Goal: Contribute content

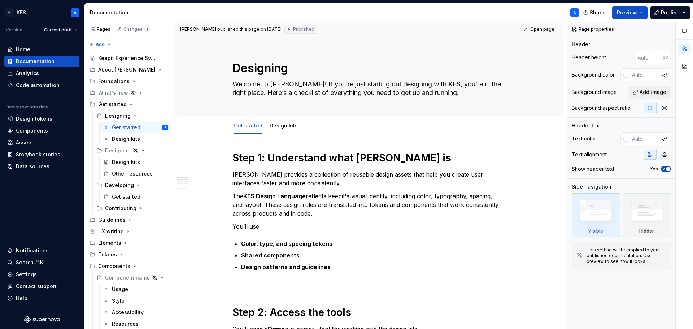
drag, startPoint x: 129, startPoint y: 229, endPoint x: 252, endPoint y: 190, distance: 129.9
click at [129, 229] on icon "Page tree" at bounding box center [128, 232] width 6 height 6
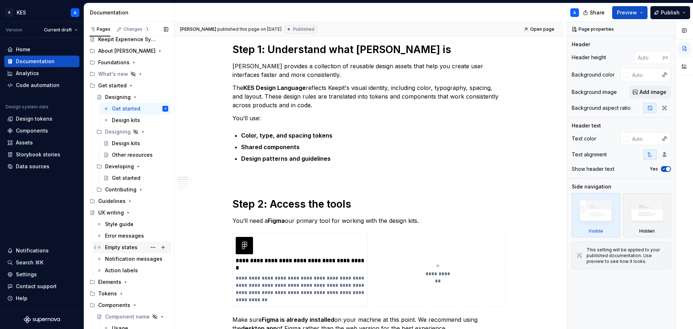
scroll to position [36, 0]
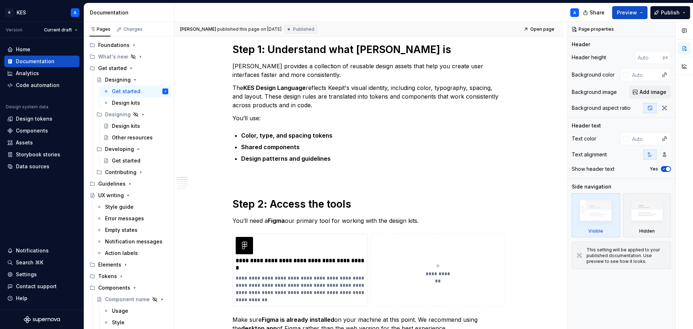
type textarea "*"
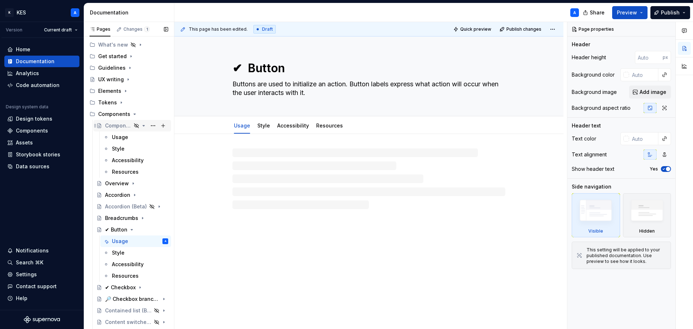
scroll to position [108, 0]
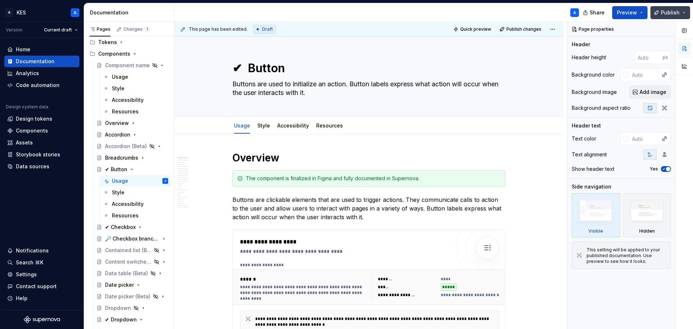
click at [666, 11] on span "Publish" at bounding box center [670, 12] width 19 height 7
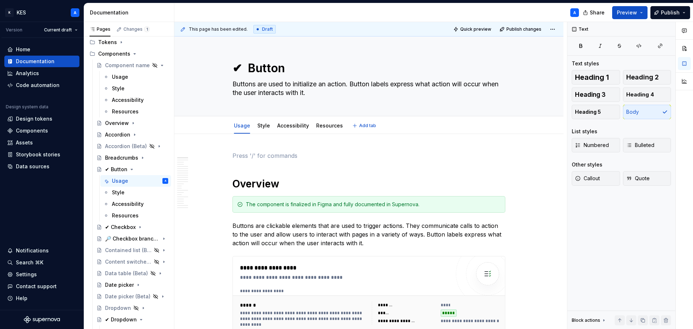
type textarea "*"
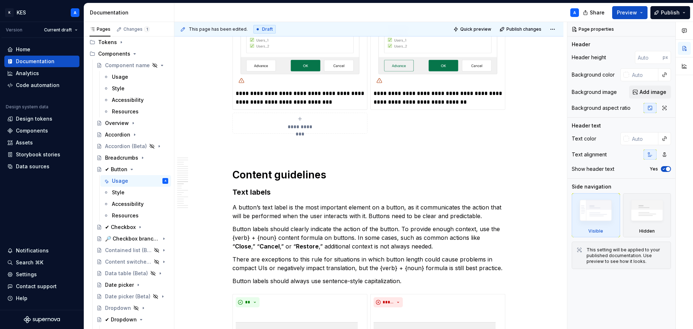
scroll to position [3689, 0]
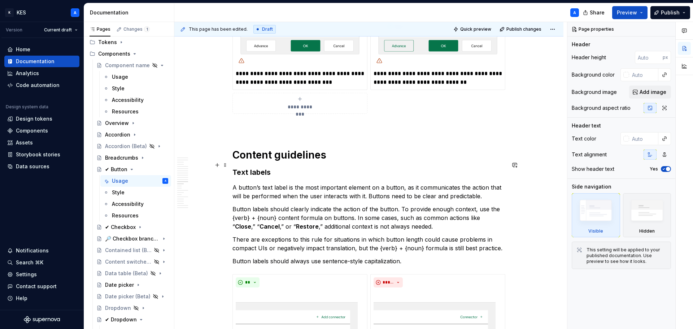
click at [242, 167] on h3 "Text labels" at bounding box center [369, 172] width 273 height 10
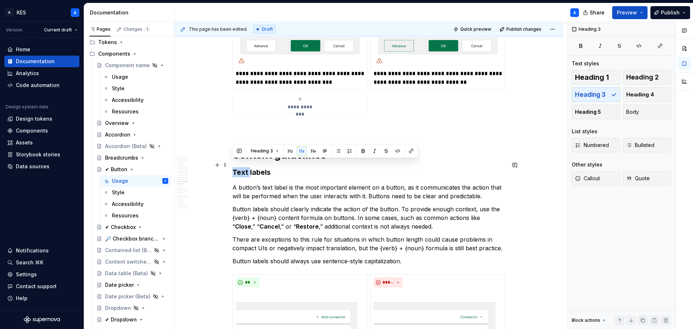
click at [242, 167] on h3 "Text labels" at bounding box center [369, 172] width 273 height 10
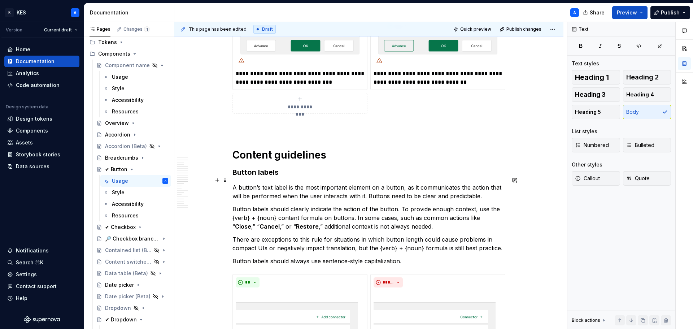
click at [266, 183] on p "A button’s text label is the most important element on a button, as it communic…" at bounding box center [369, 191] width 273 height 17
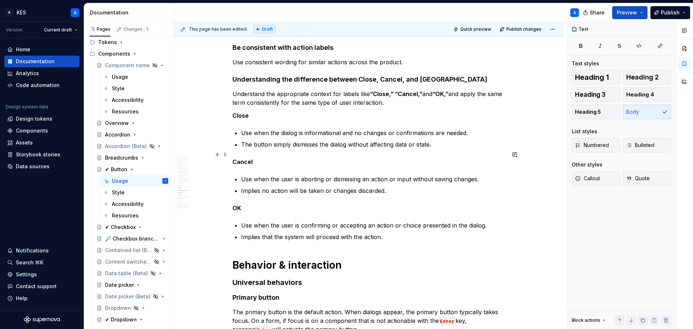
scroll to position [4087, 0]
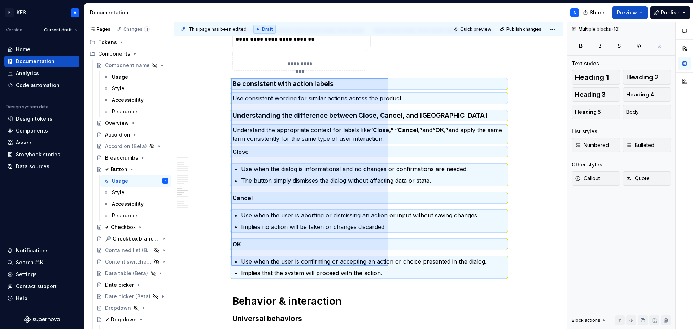
drag, startPoint x: 231, startPoint y: 78, endPoint x: 388, endPoint y: 266, distance: 244.8
click at [388, 266] on div "**********" at bounding box center [370, 175] width 393 height 307
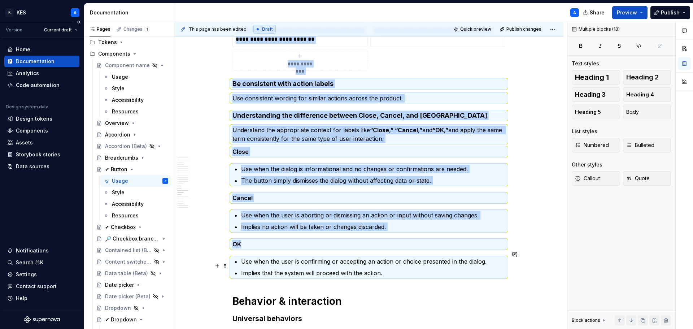
copy div "**********"
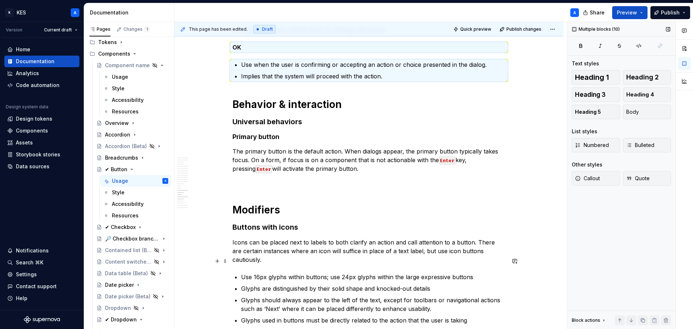
scroll to position [4231, 0]
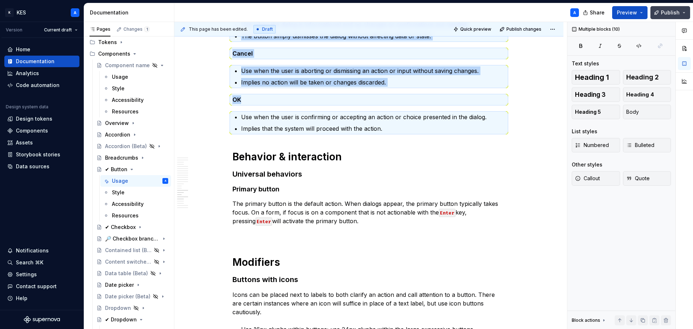
click at [663, 12] on span "Publish" at bounding box center [670, 12] width 19 height 7
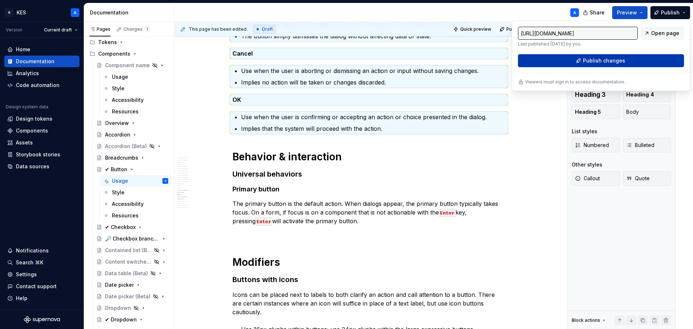
click at [624, 57] on button "Publish changes" at bounding box center [601, 60] width 166 height 13
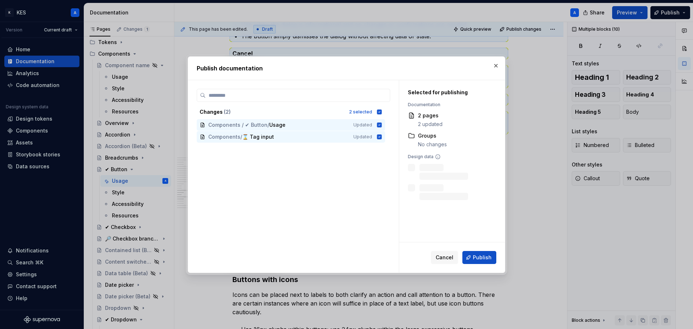
click at [486, 256] on span "Publish" at bounding box center [482, 257] width 19 height 7
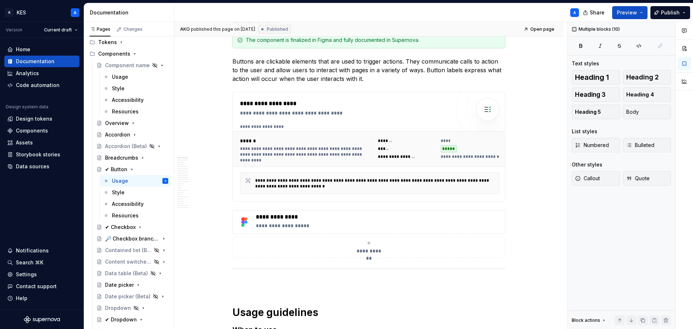
scroll to position [0, 0]
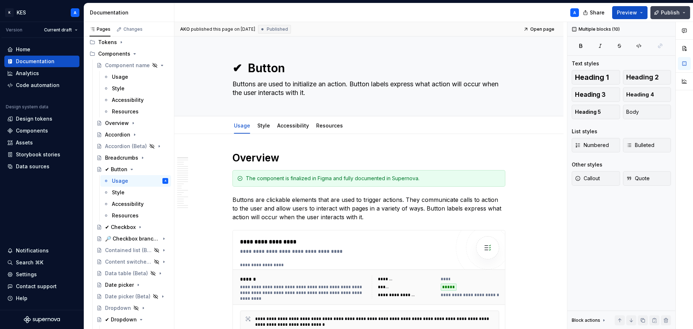
click at [677, 13] on span "Publish" at bounding box center [670, 12] width 19 height 7
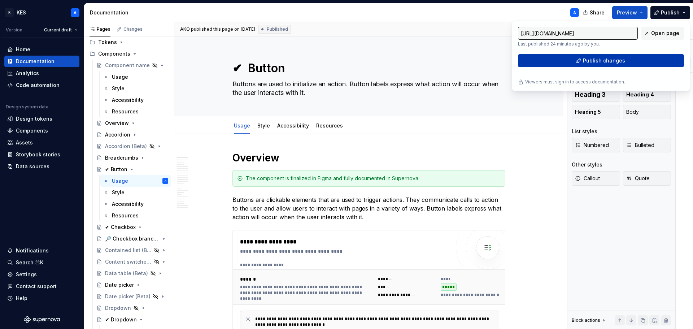
click at [598, 60] on span "Publish changes" at bounding box center [604, 60] width 42 height 7
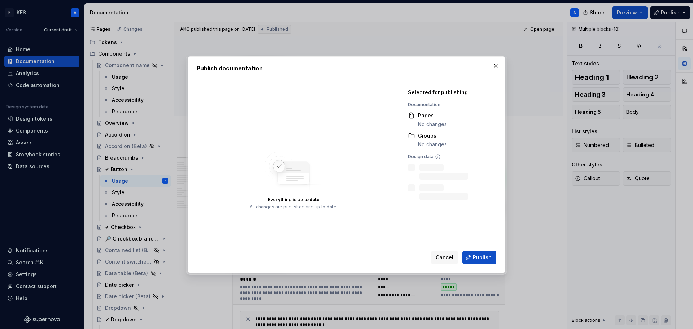
drag, startPoint x: 452, startPoint y: 255, endPoint x: 449, endPoint y: 252, distance: 4.1
click at [451, 255] on span "Cancel" at bounding box center [445, 257] width 18 height 7
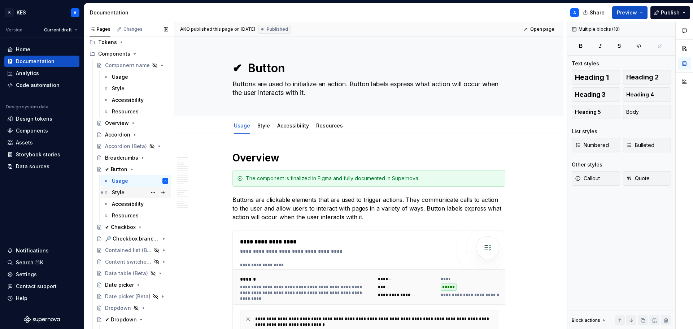
click at [121, 195] on div "Style" at bounding box center [118, 192] width 13 height 7
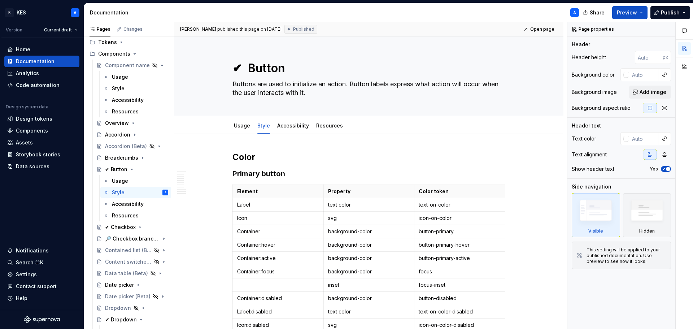
type textarea "*"
